Goal: Communication & Community: Answer question/provide support

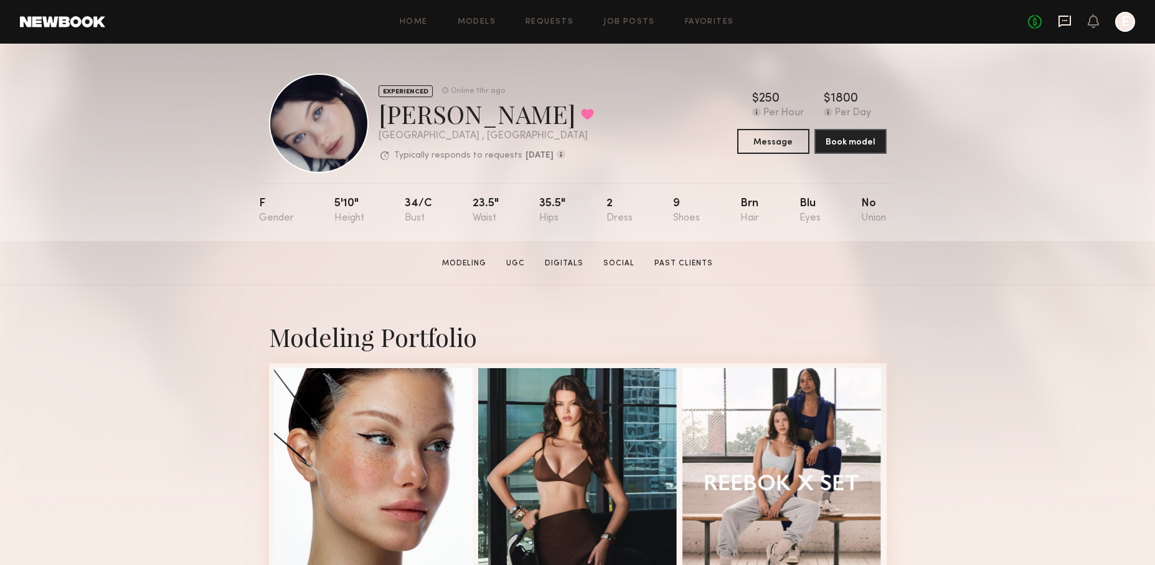
click at [1063, 24] on icon at bounding box center [1064, 22] width 12 height 12
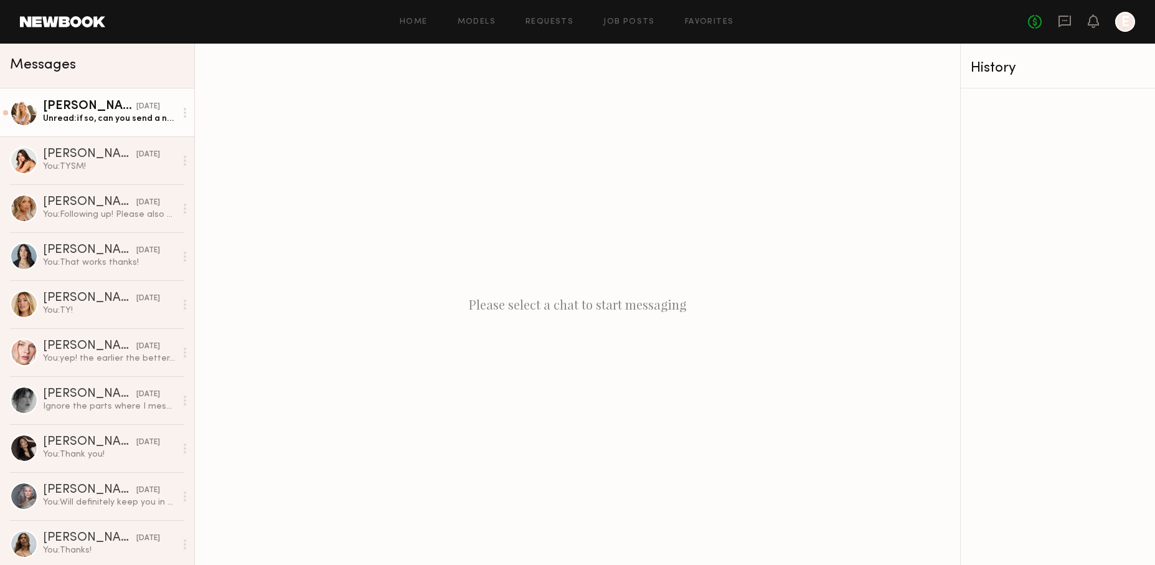
click at [116, 120] on div "Unread: if so, can you send a new contract?" at bounding box center [109, 119] width 133 height 12
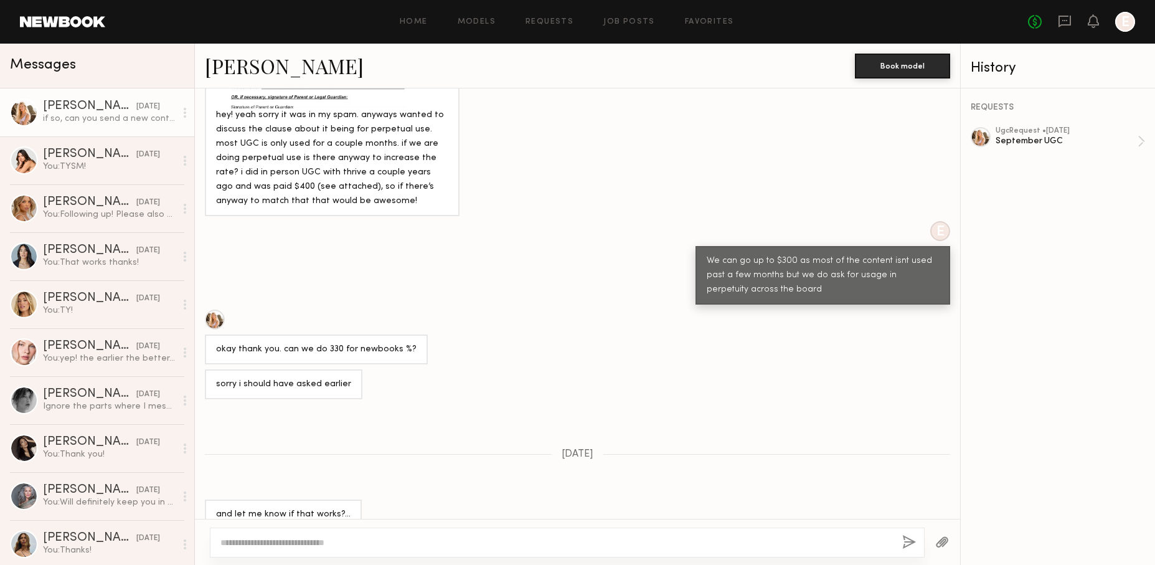
scroll to position [1925, 0]
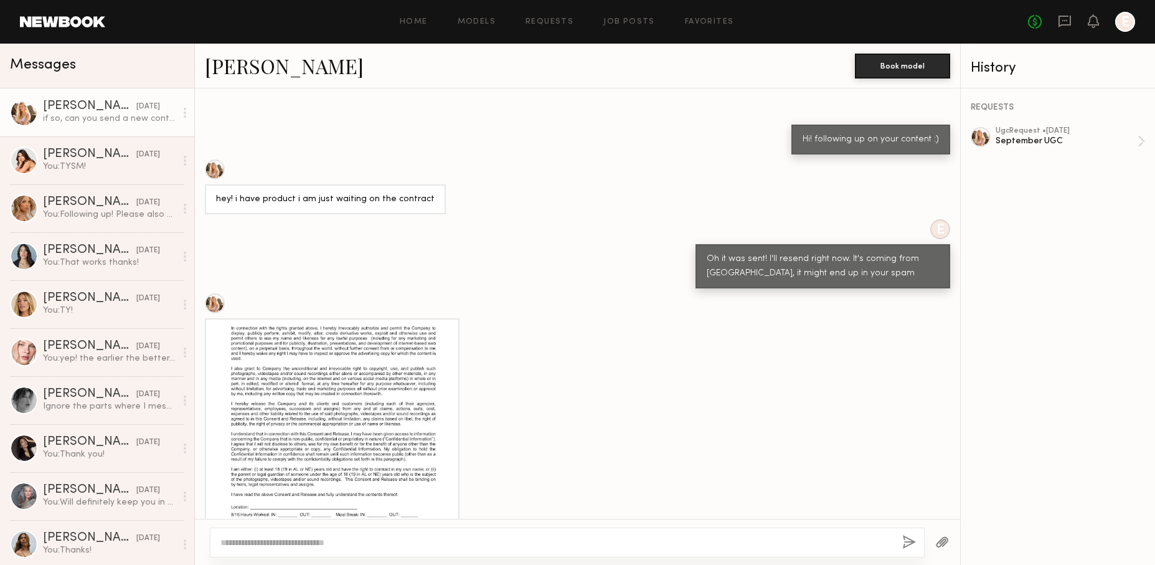
click at [323, 352] on div at bounding box center [332, 442] width 232 height 232
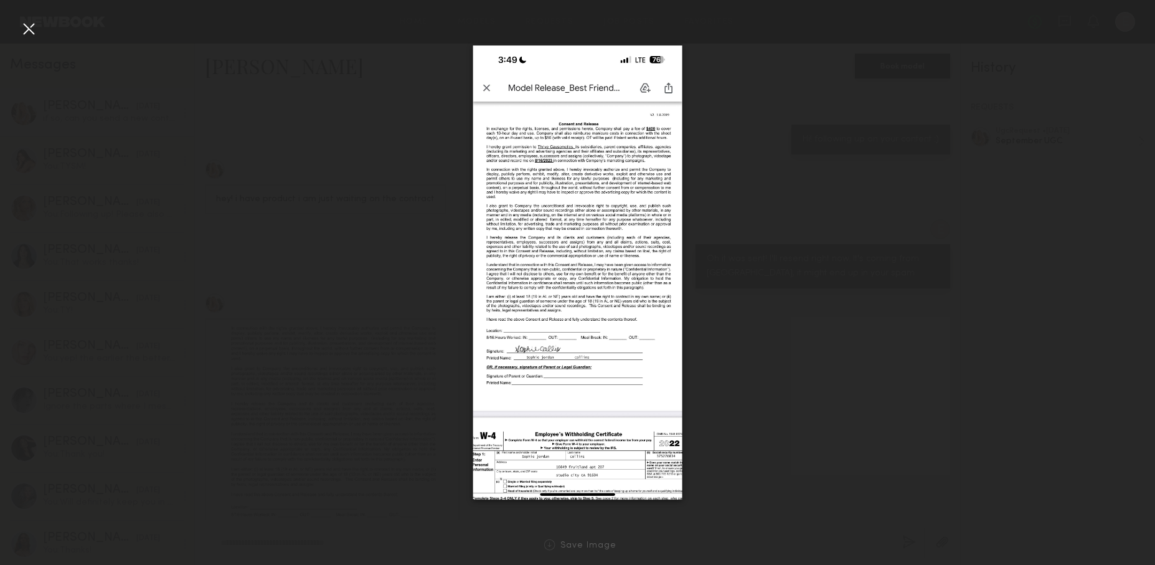
click at [273, 57] on div at bounding box center [577, 272] width 1155 height 505
click at [37, 32] on div at bounding box center [29, 29] width 20 height 20
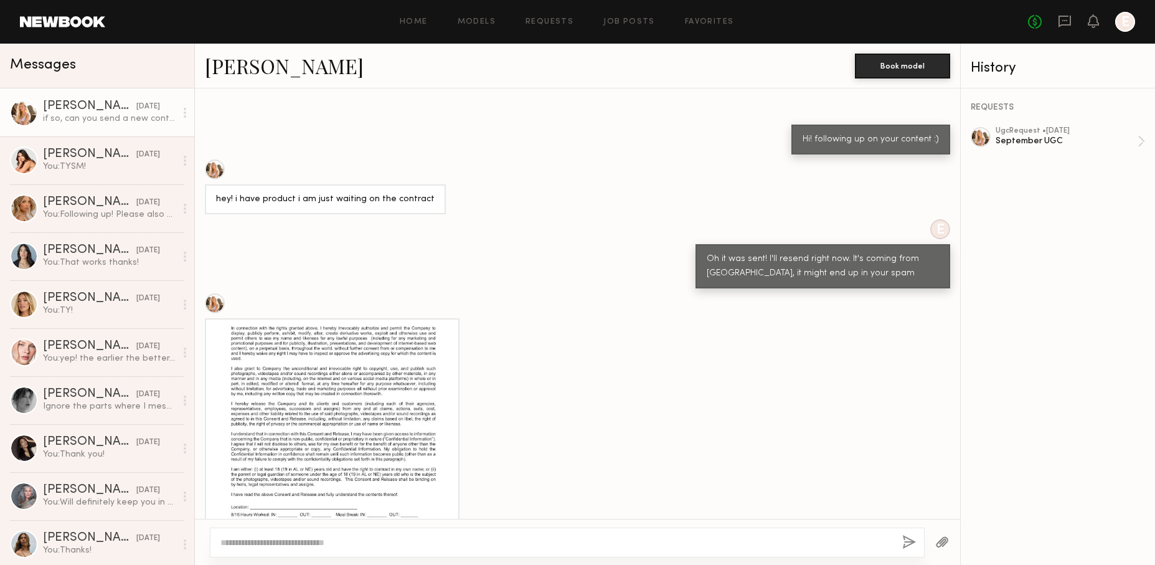
click at [184, 110] on icon at bounding box center [185, 113] width 2 height 10
click at [172, 133] on div "Mark unread" at bounding box center [148, 137] width 90 height 28
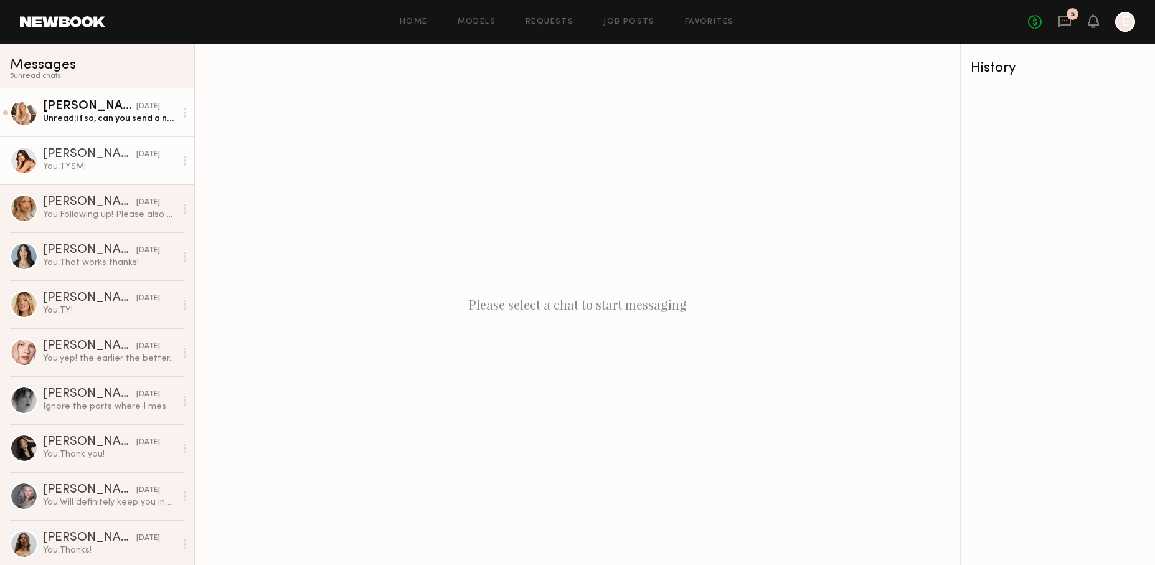
click at [128, 174] on link "Caina F. yesterday You: TYSM!" at bounding box center [97, 160] width 194 height 48
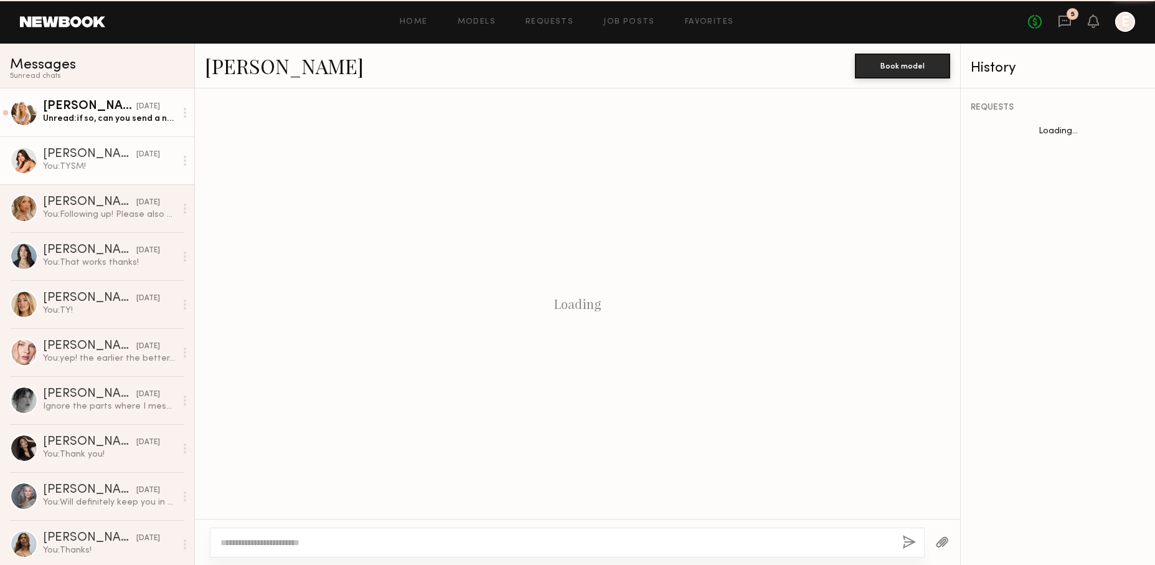
scroll to position [944, 0]
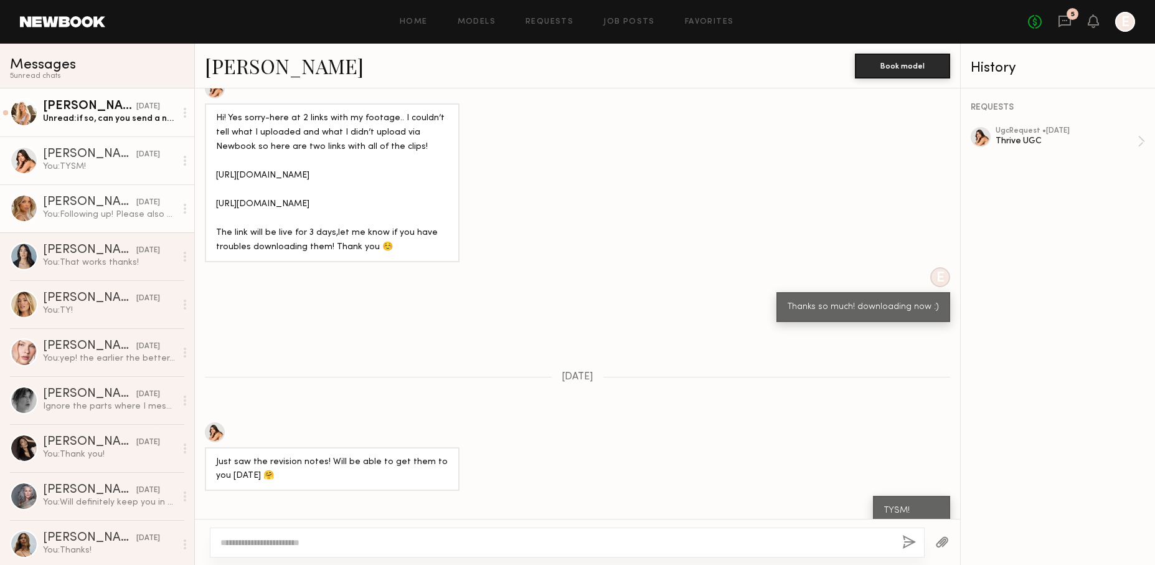
click at [128, 230] on link "Veronika V. yesterday You: Following up! Please also sign the agreement, it's c…" at bounding box center [97, 208] width 194 height 48
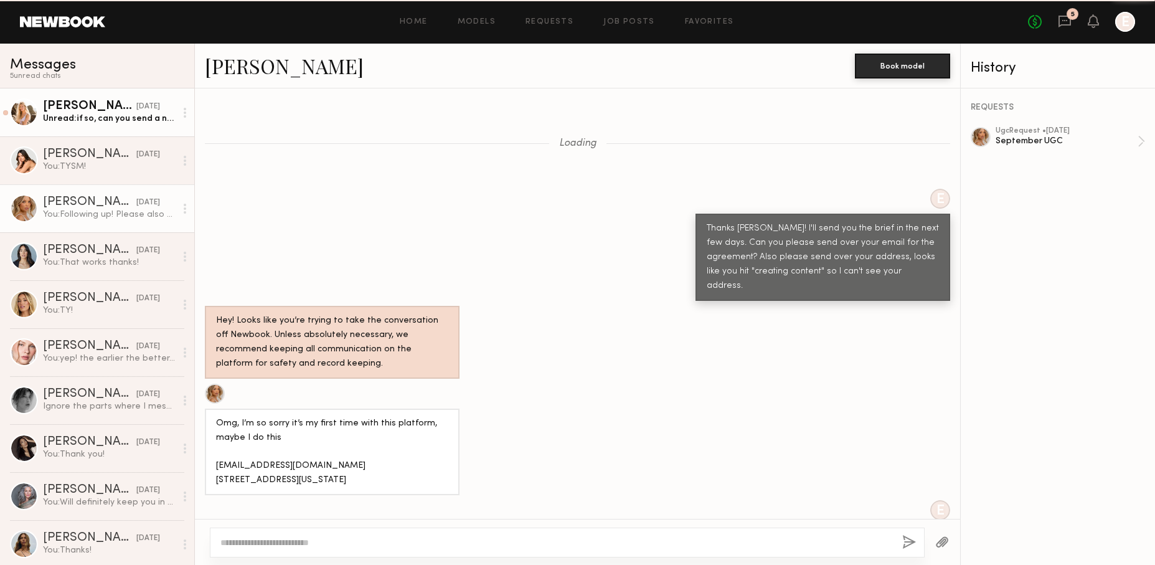
scroll to position [1020, 0]
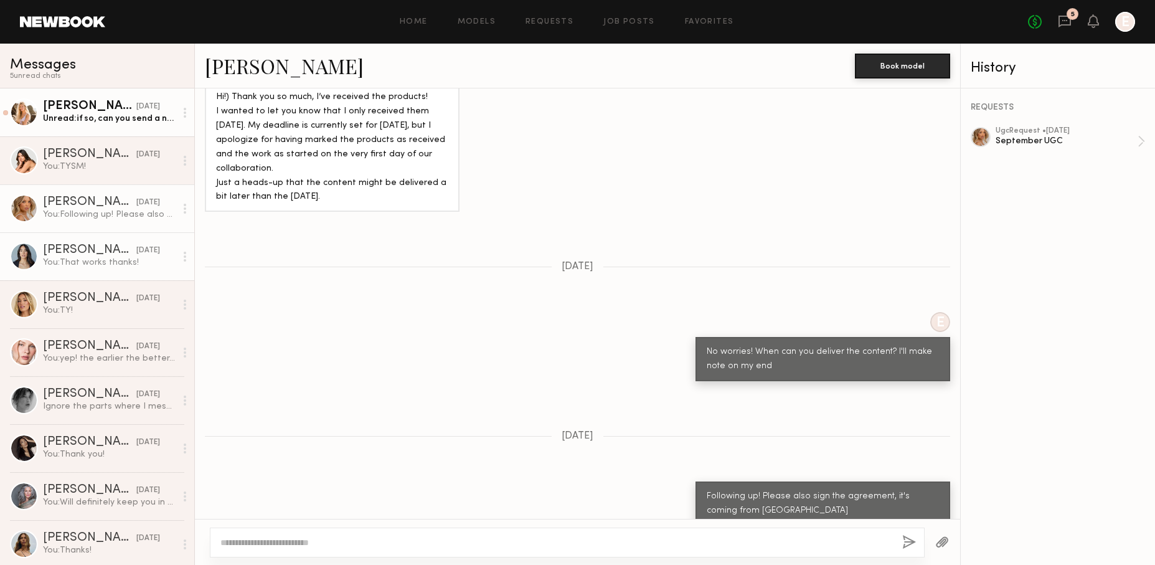
click at [77, 260] on div "You: That works thanks!" at bounding box center [109, 263] width 133 height 12
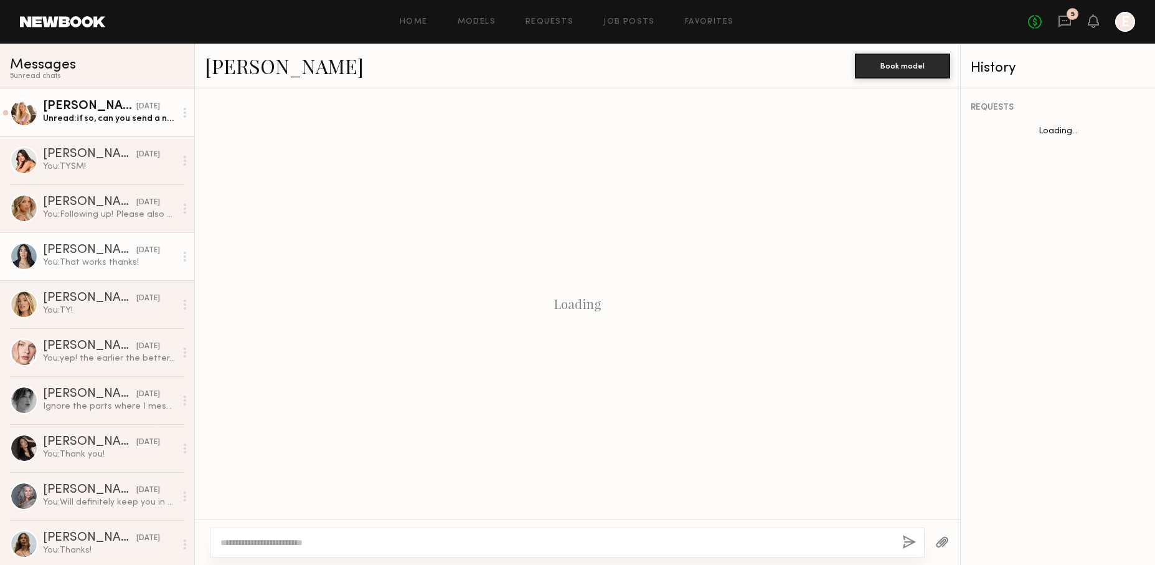
scroll to position [675, 0]
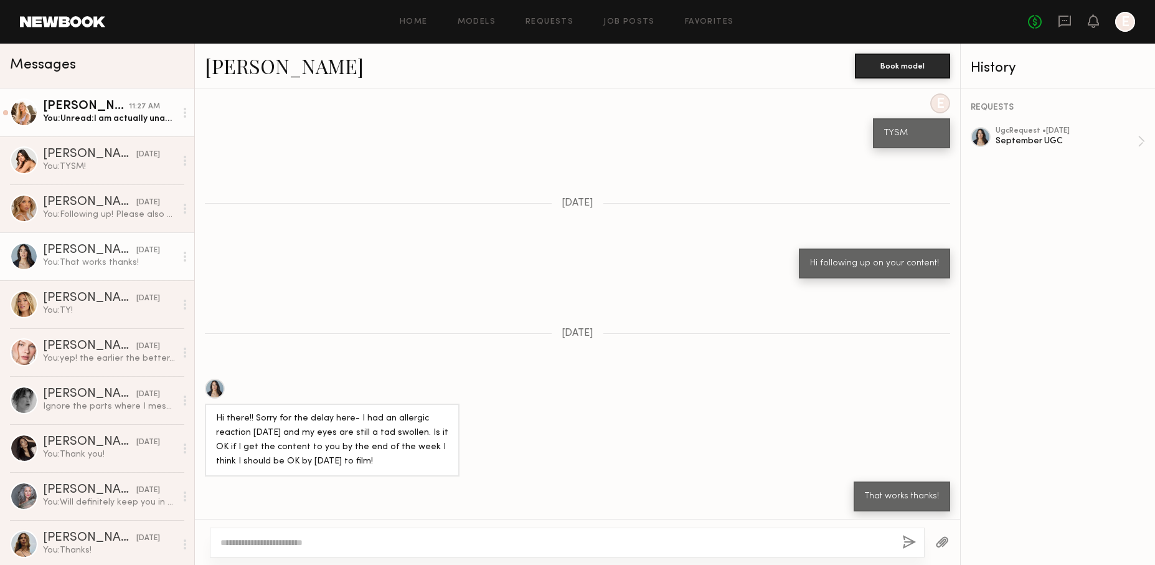
click at [86, 117] on div "You: Unread: I am actually unable to update the request since you confirmed it!" at bounding box center [109, 119] width 133 height 12
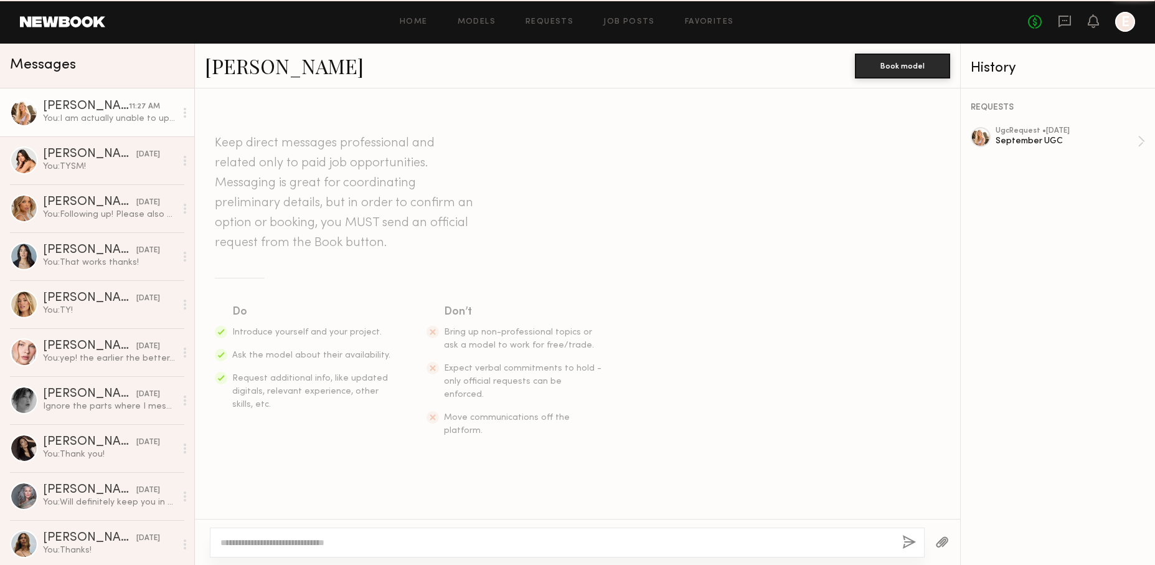
scroll to position [2622, 0]
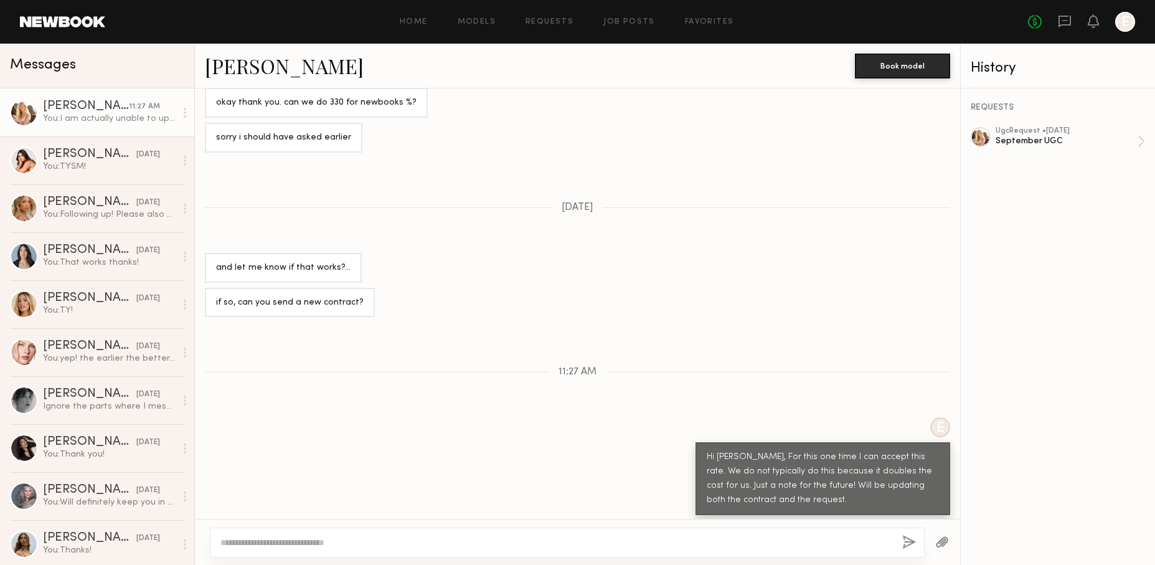
click at [1030, 126] on div "REQUESTS ugc Request • 09/05/2025 September UGC" at bounding box center [1058, 326] width 194 height 476
click at [1032, 138] on div "September UGC" at bounding box center [1067, 141] width 142 height 12
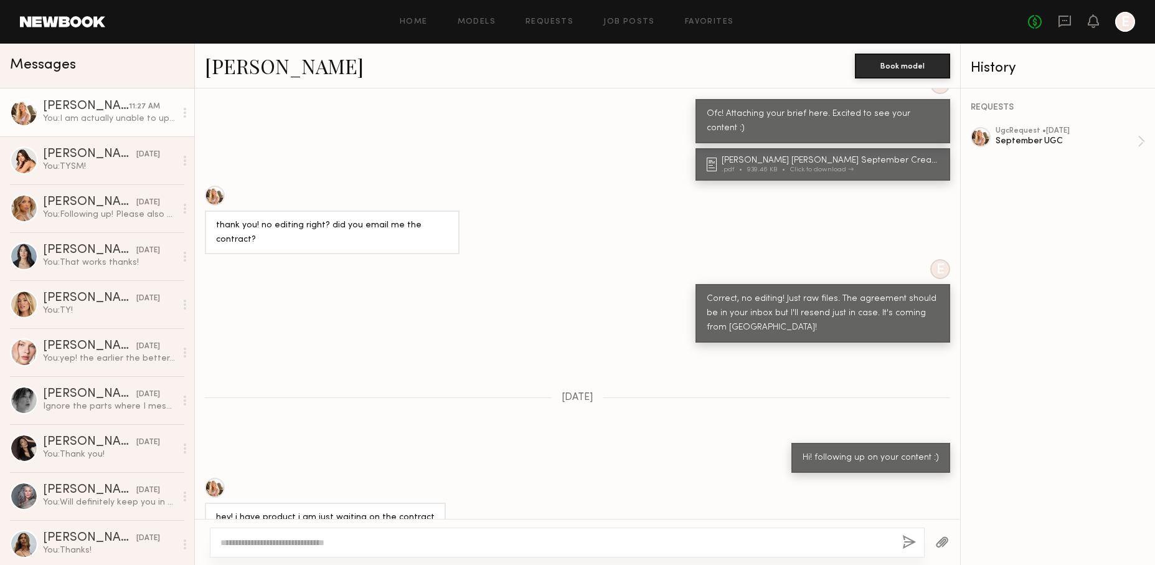
scroll to position [1550, 0]
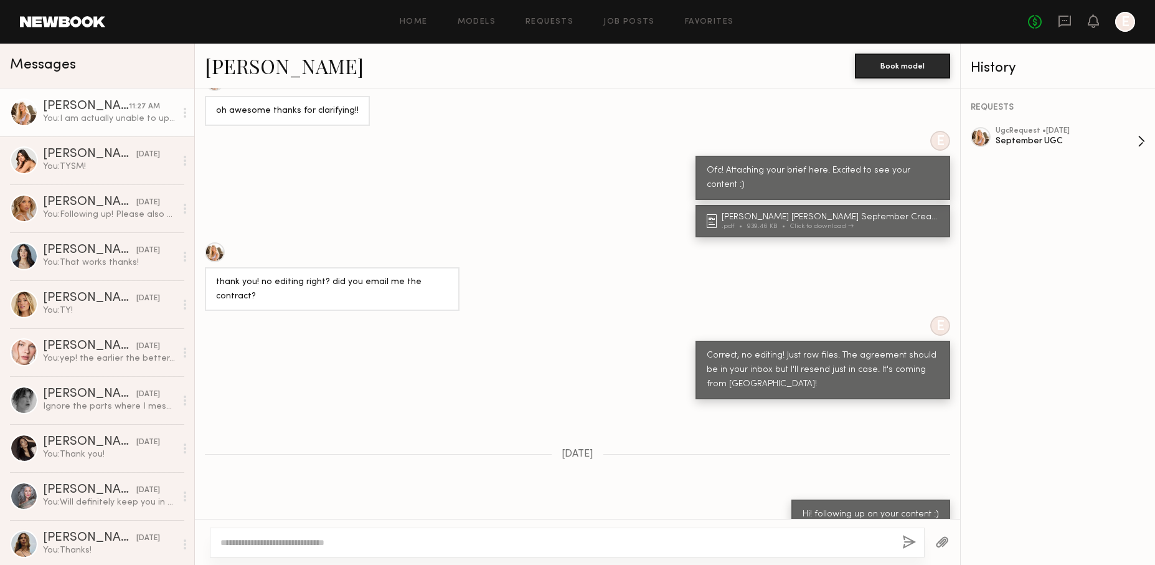
click at [1050, 128] on div "ugc Request • 09/05/2025" at bounding box center [1067, 131] width 142 height 8
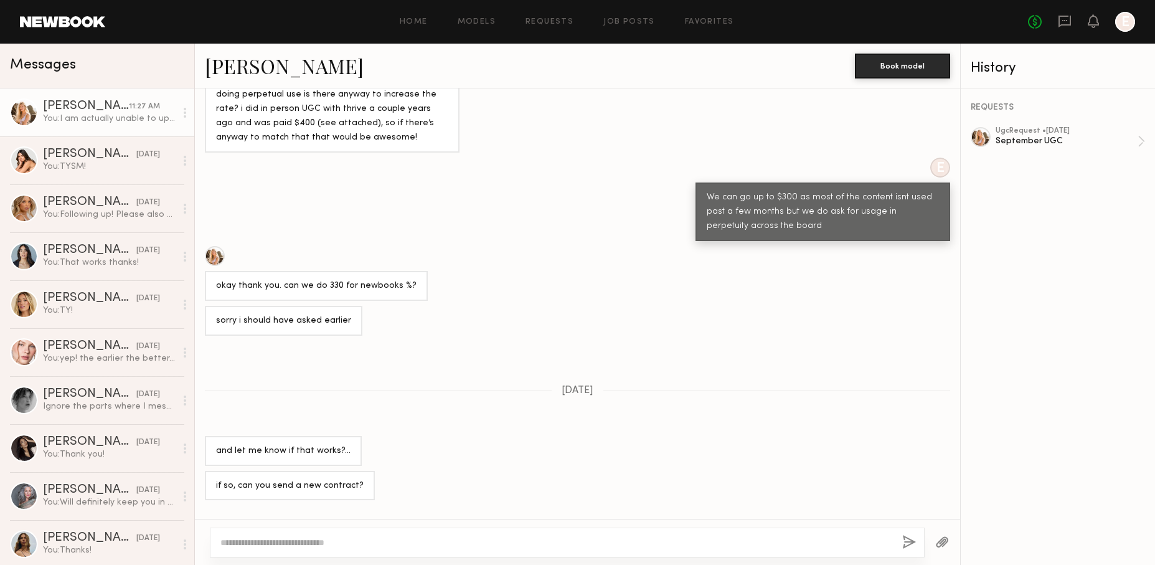
scroll to position [2622, 0]
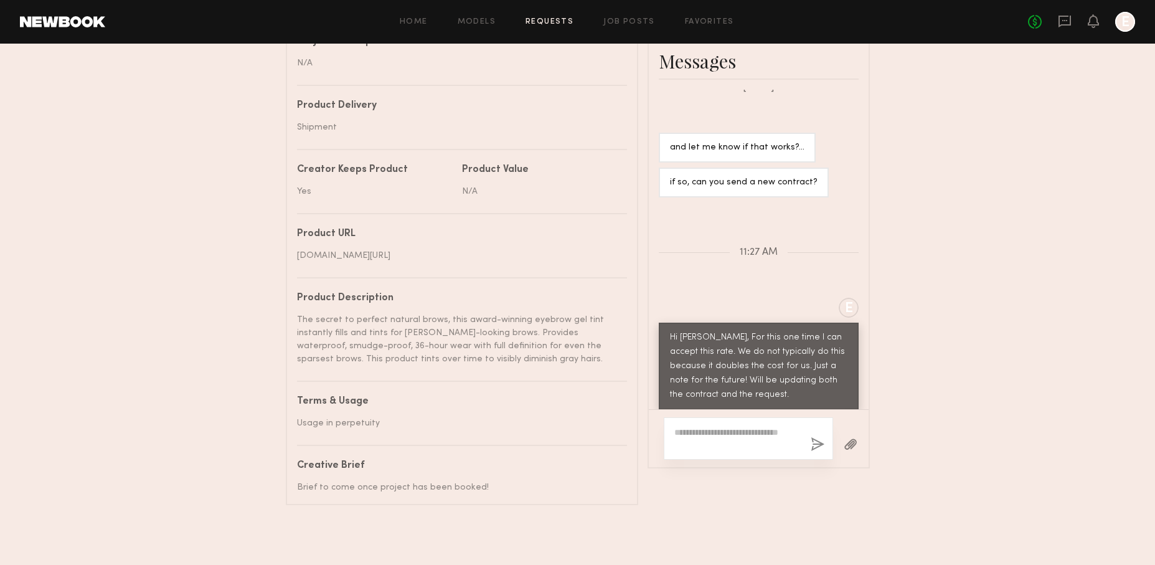
scroll to position [589, 0]
